Goal: Book appointment/travel/reservation

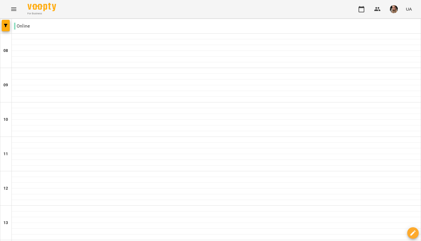
type input "**********"
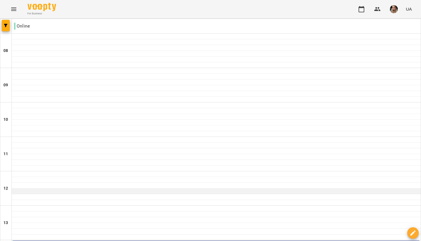
scroll to position [128, 0]
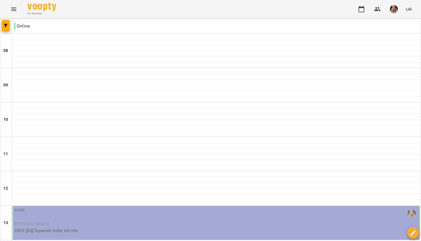
scroll to position [347, 0]
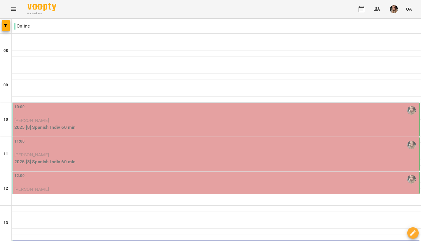
scroll to position [312, 0]
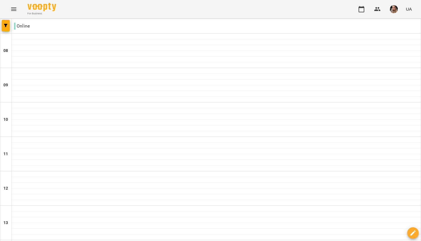
scroll to position [254, 0]
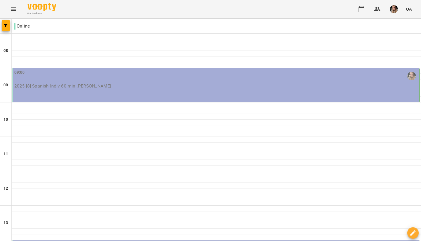
scroll to position [100, 0]
click at [394, 12] on img "button" at bounding box center [394, 9] width 8 height 8
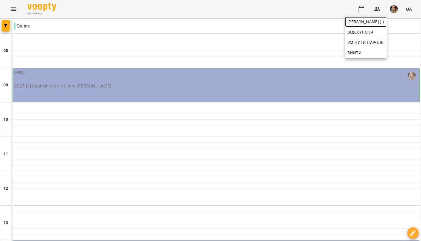
click at [385, 20] on span "[PERSON_NAME] (і)" at bounding box center [366, 21] width 37 height 7
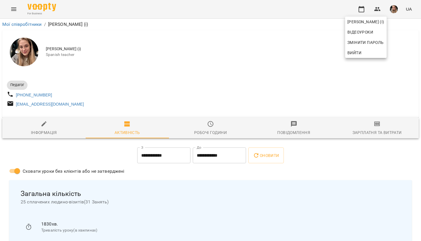
click at [215, 134] on div at bounding box center [210, 120] width 421 height 241
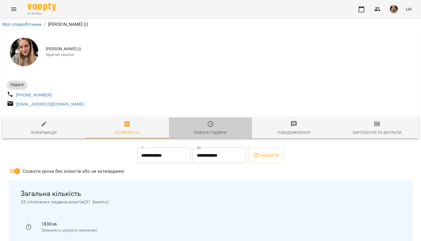
click at [208, 127] on icon "button" at bounding box center [210, 123] width 7 height 7
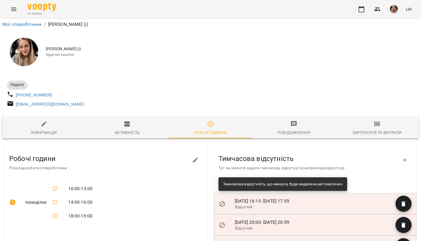
scroll to position [0, 0]
click at [196, 165] on button "button" at bounding box center [196, 160] width 14 height 14
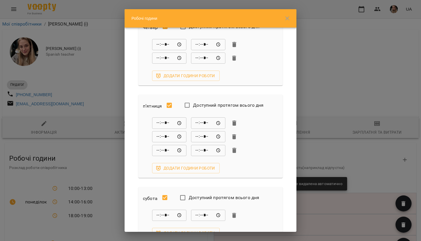
scroll to position [269, 0]
click at [387, 87] on div "Робочі години понеділок Доступний протягом всього дня ***** ​ ***** ​ ***** ​ *…" at bounding box center [210, 120] width 421 height 241
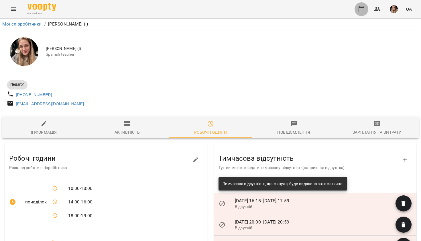
click at [365, 8] on icon "button" at bounding box center [362, 9] width 6 height 6
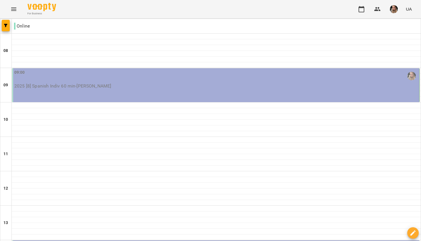
scroll to position [247, 0]
